Goal: Navigation & Orientation: Find specific page/section

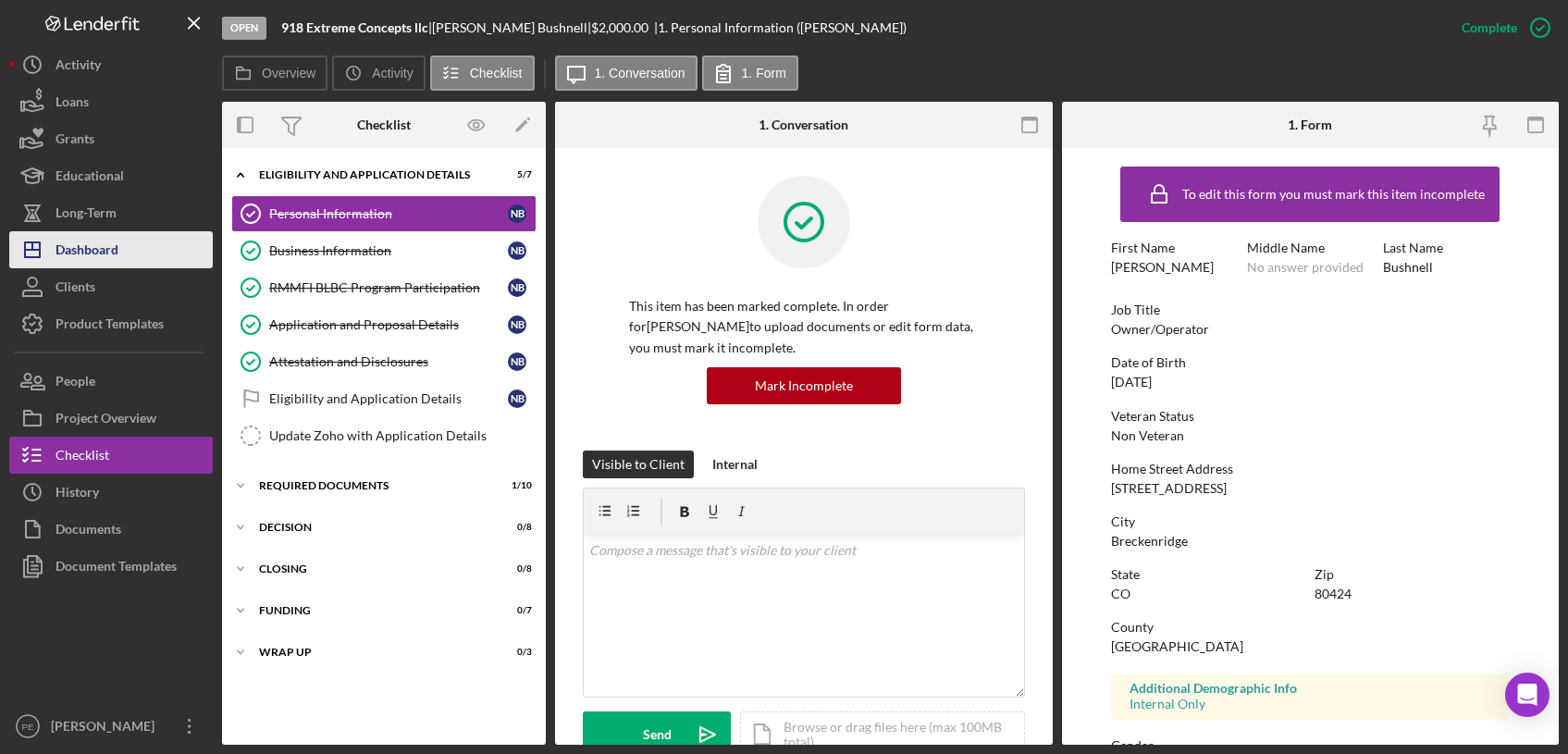
click at [121, 245] on button "Icon/Dashboard Dashboard" at bounding box center [111, 249] width 204 height 37
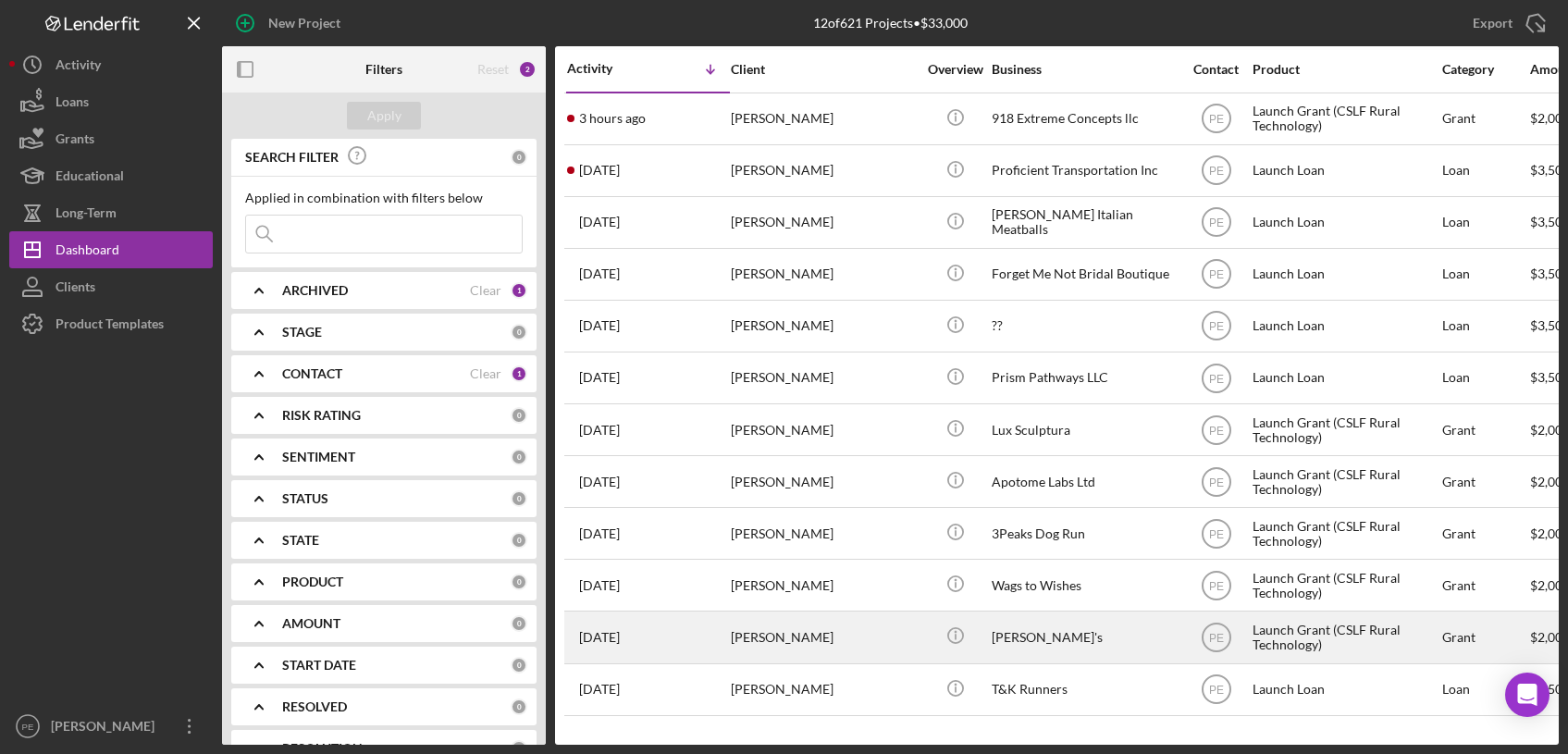
click at [808, 636] on div "[PERSON_NAME]" at bounding box center [823, 637] width 185 height 49
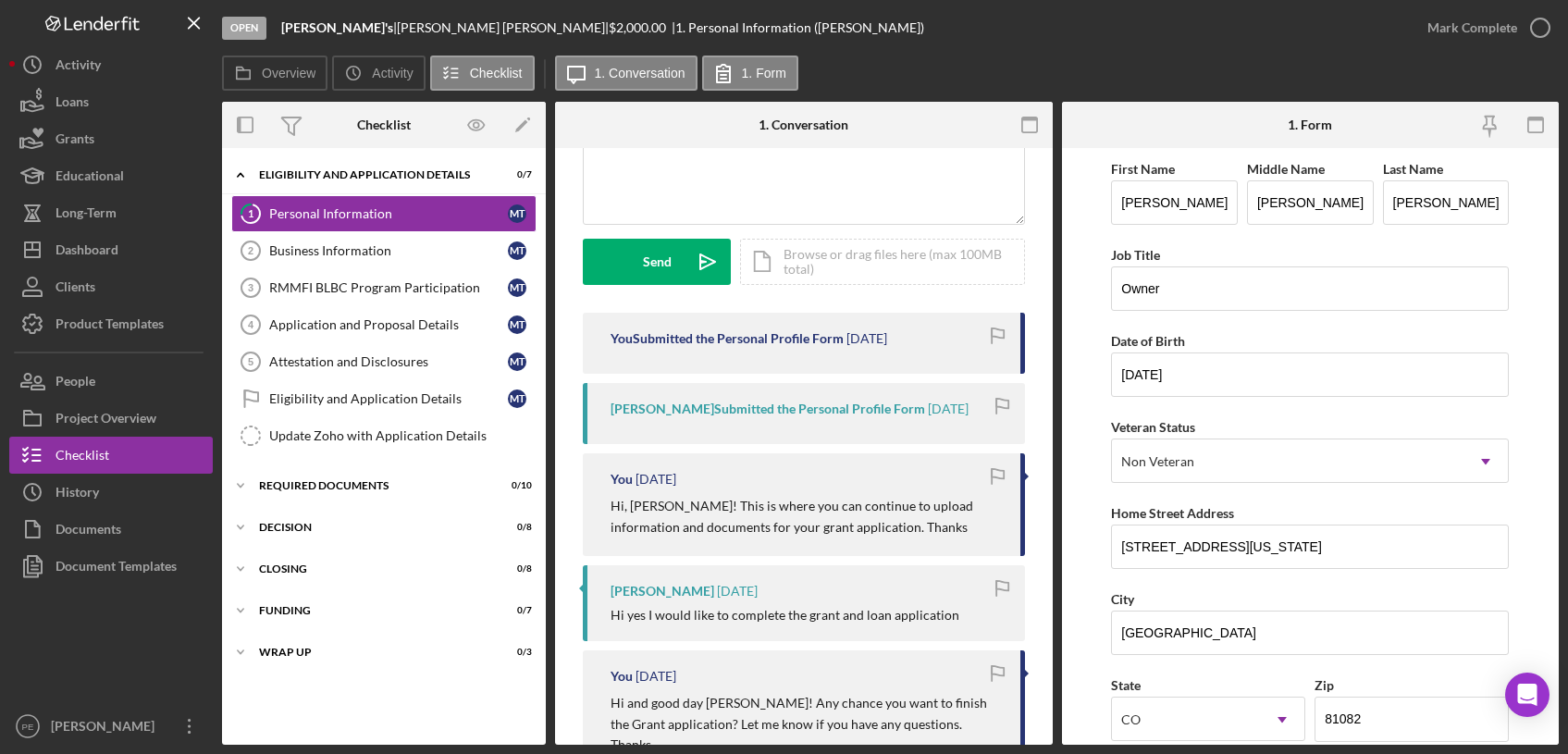
scroll to position [208, 0]
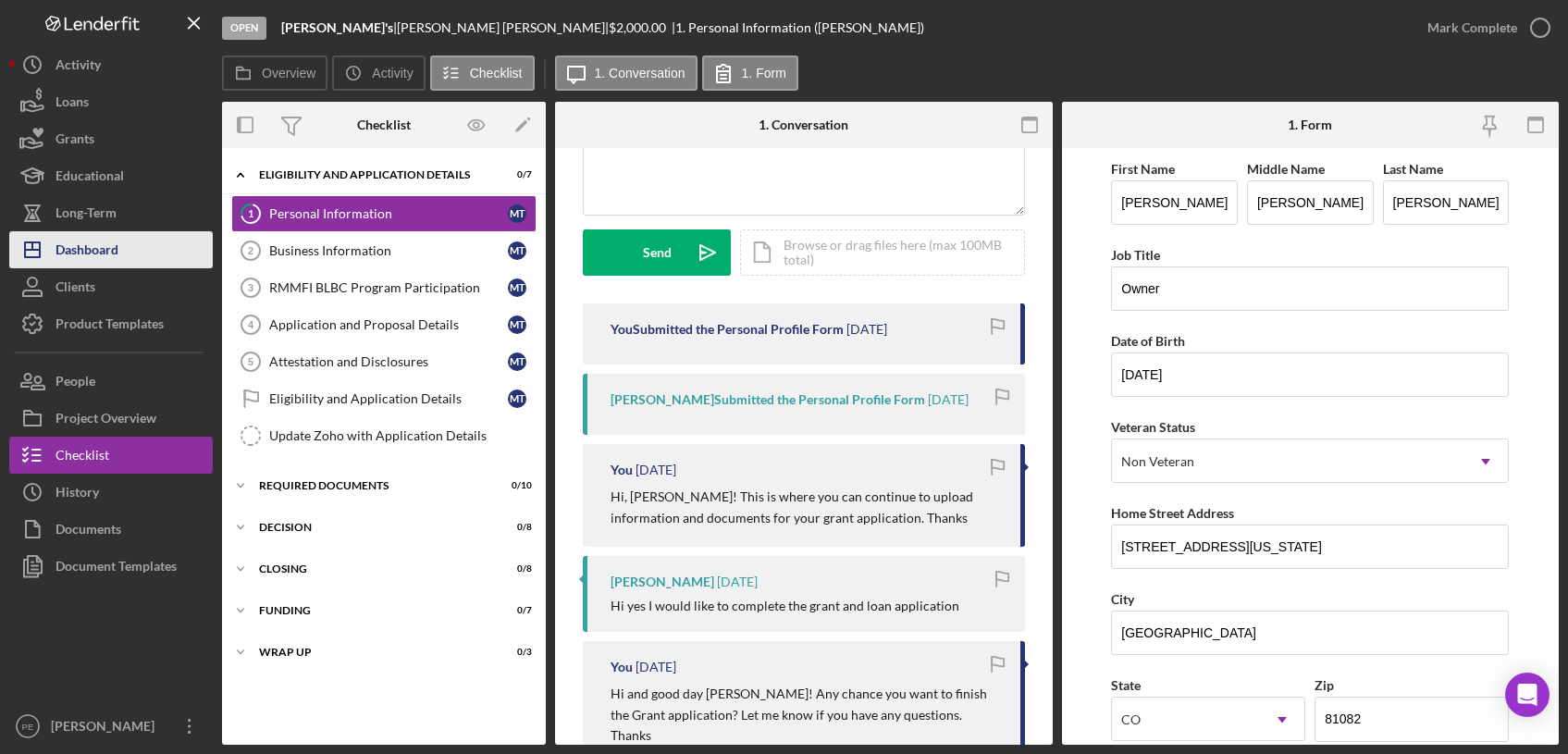
click at [143, 247] on button "Icon/Dashboard Dashboard" at bounding box center [111, 249] width 204 height 37
